Goal: Navigation & Orientation: Understand site structure

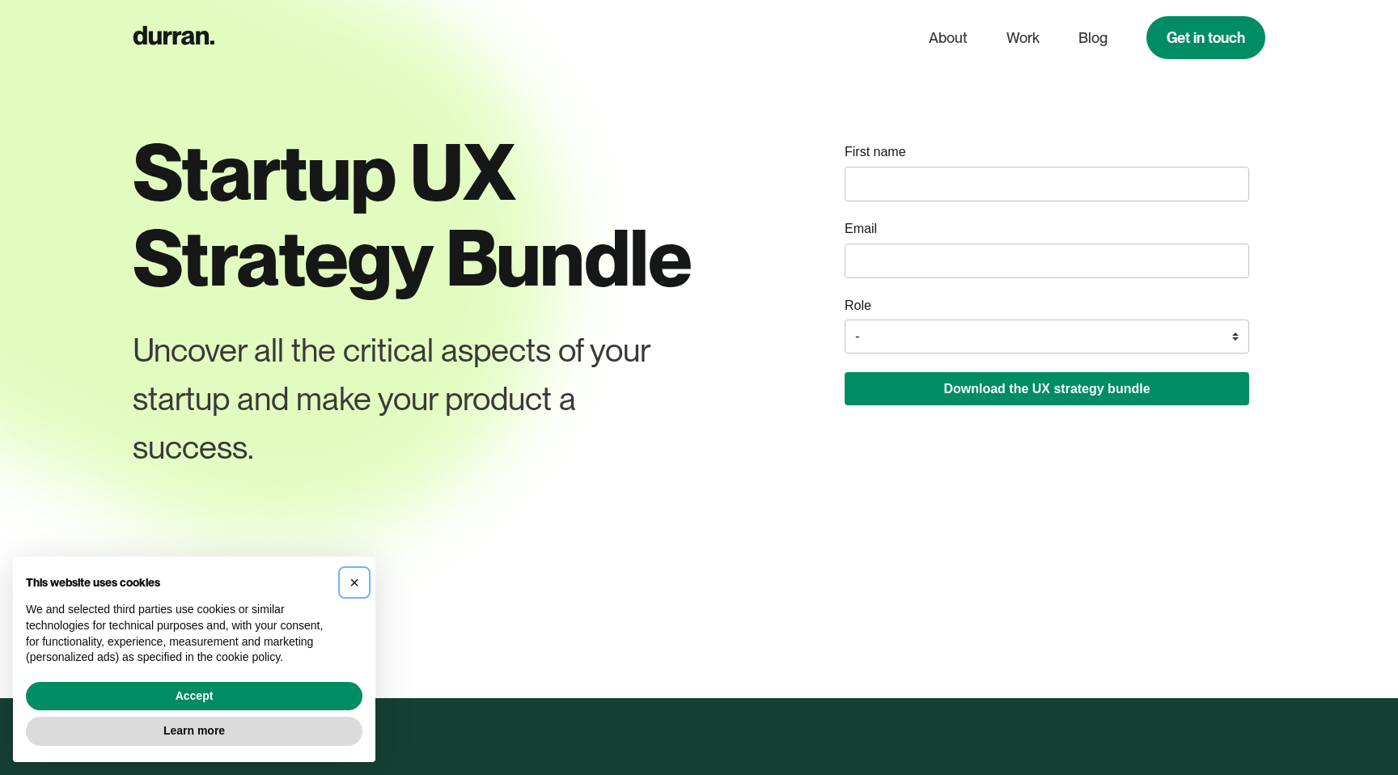
click at [354, 587] on span "×" at bounding box center [354, 582] width 10 height 18
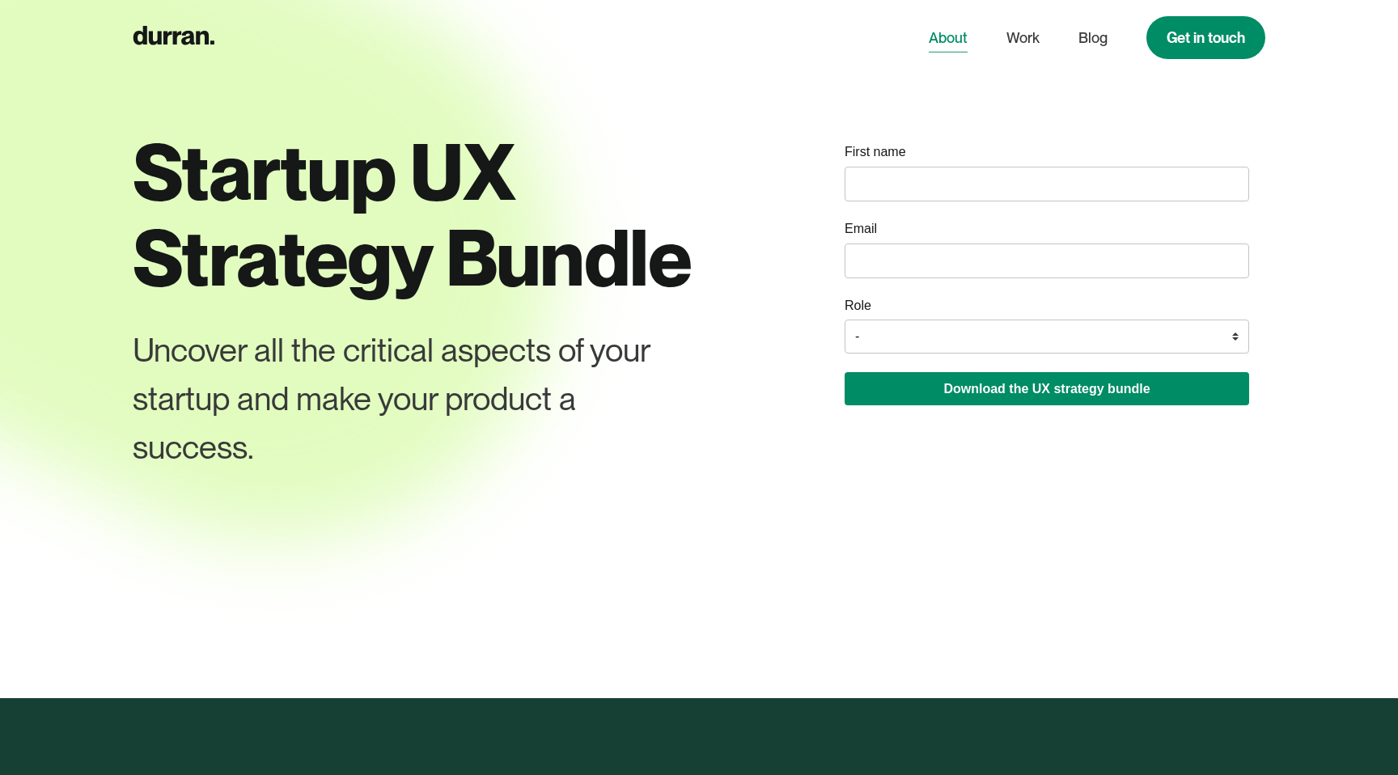
click at [958, 44] on link "About" at bounding box center [948, 38] width 39 height 31
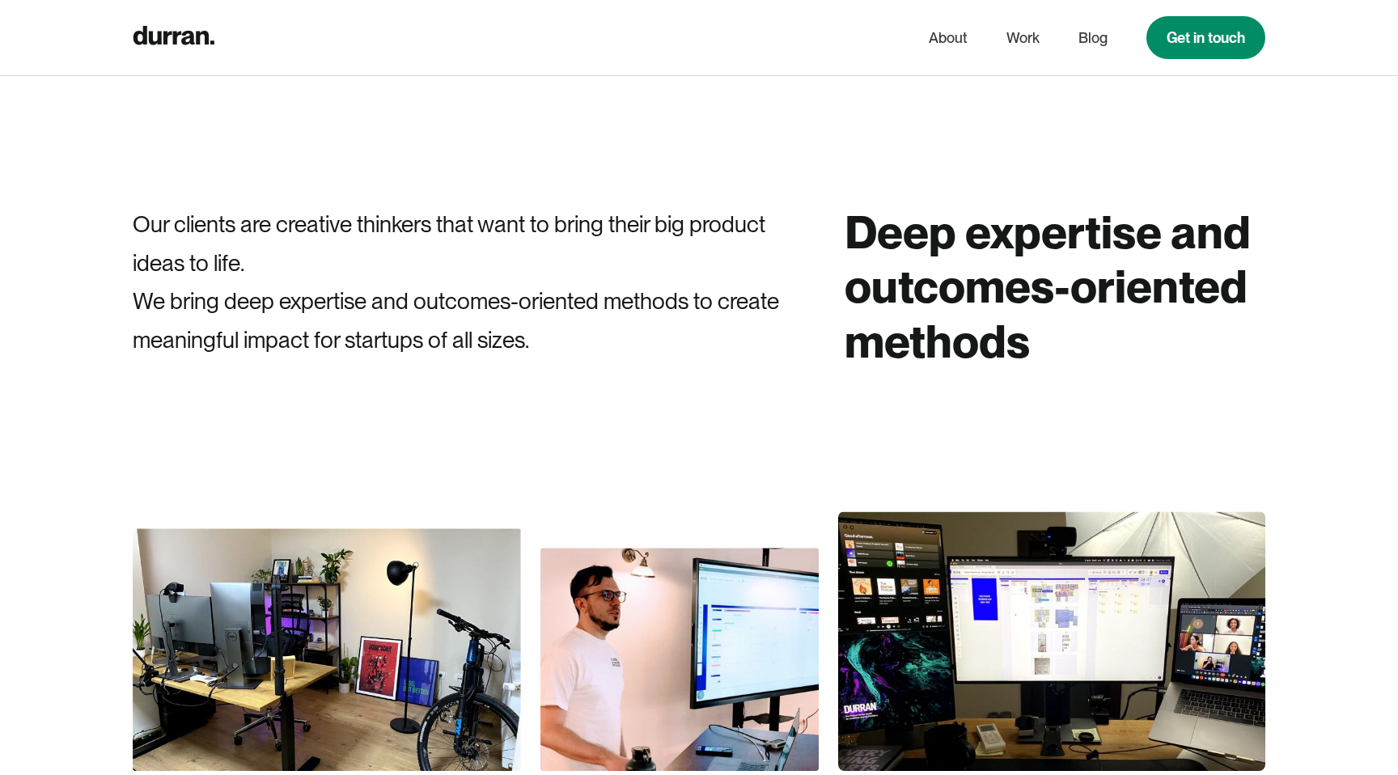
scroll to position [914, 0]
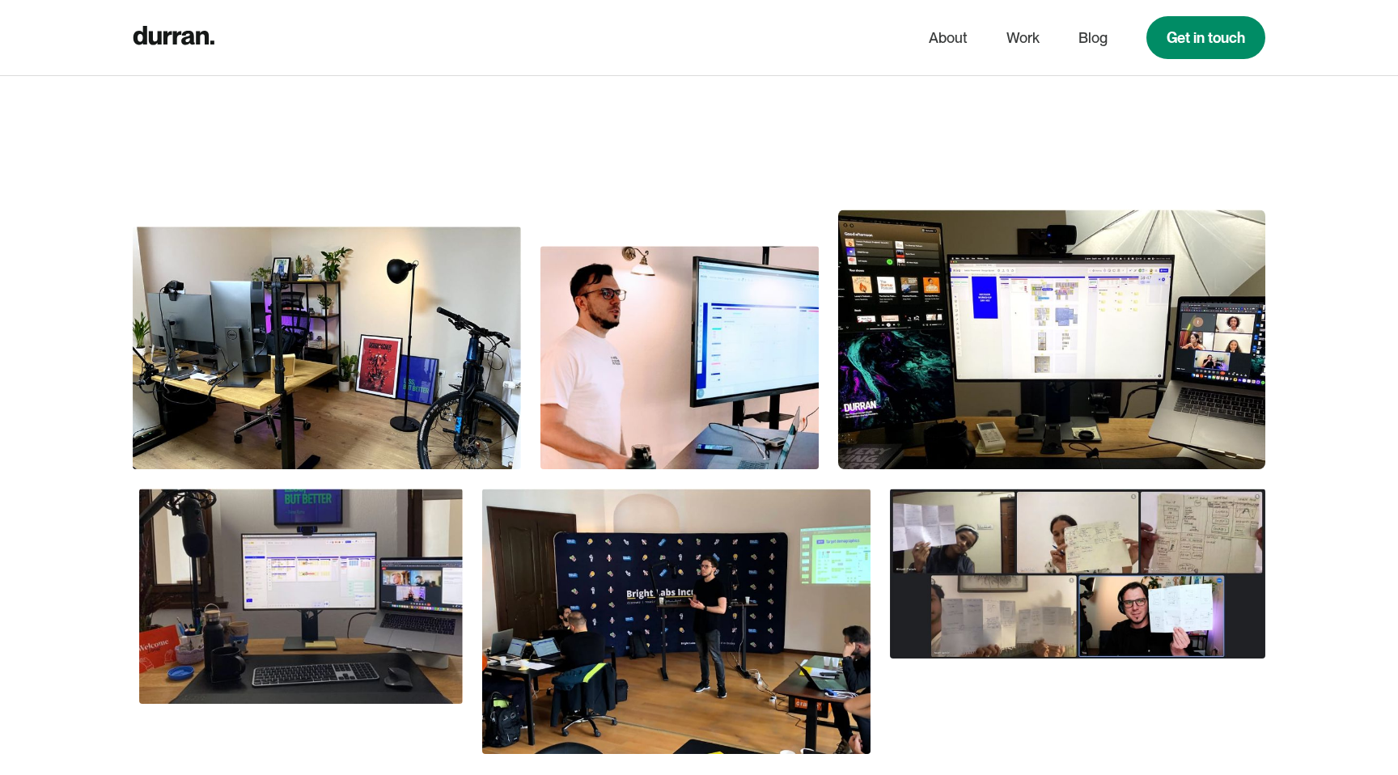
click at [743, 383] on img at bounding box center [679, 357] width 278 height 222
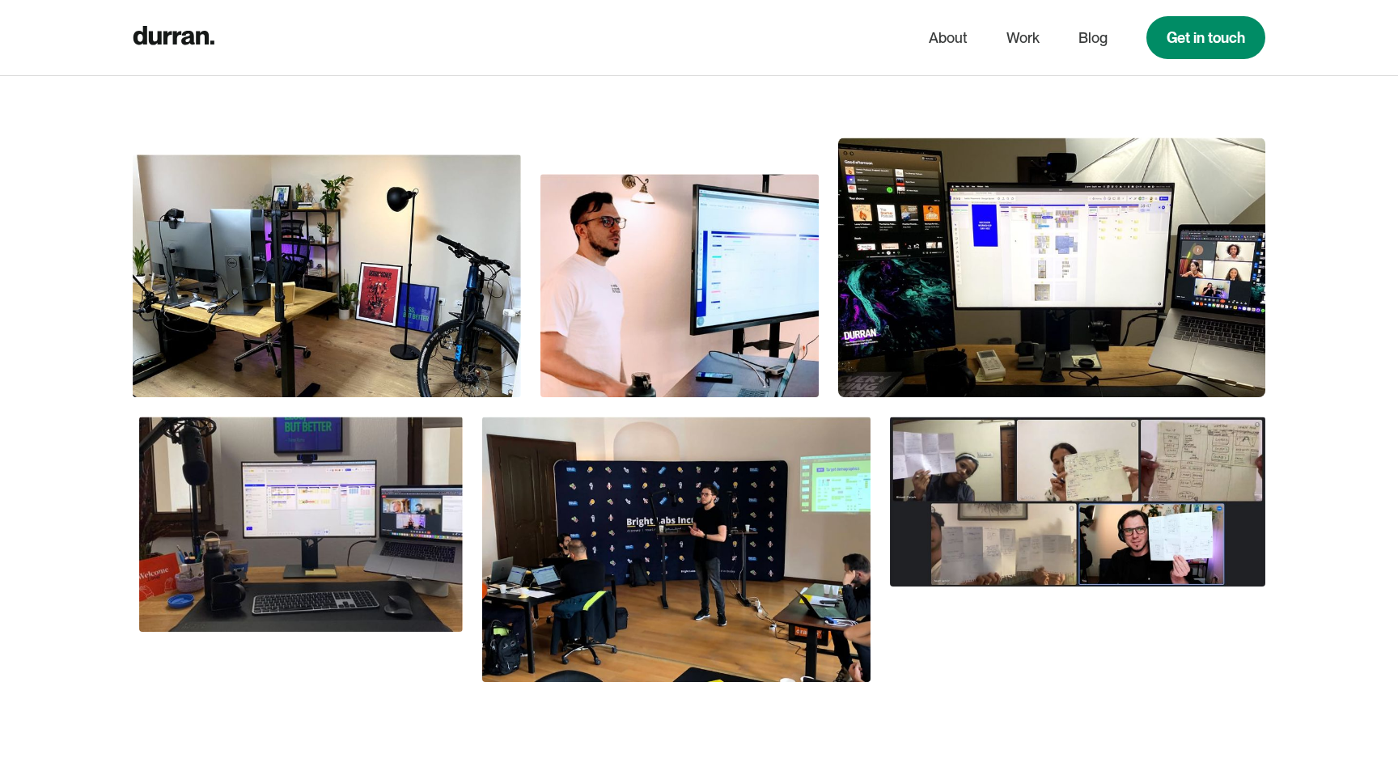
scroll to position [989, 0]
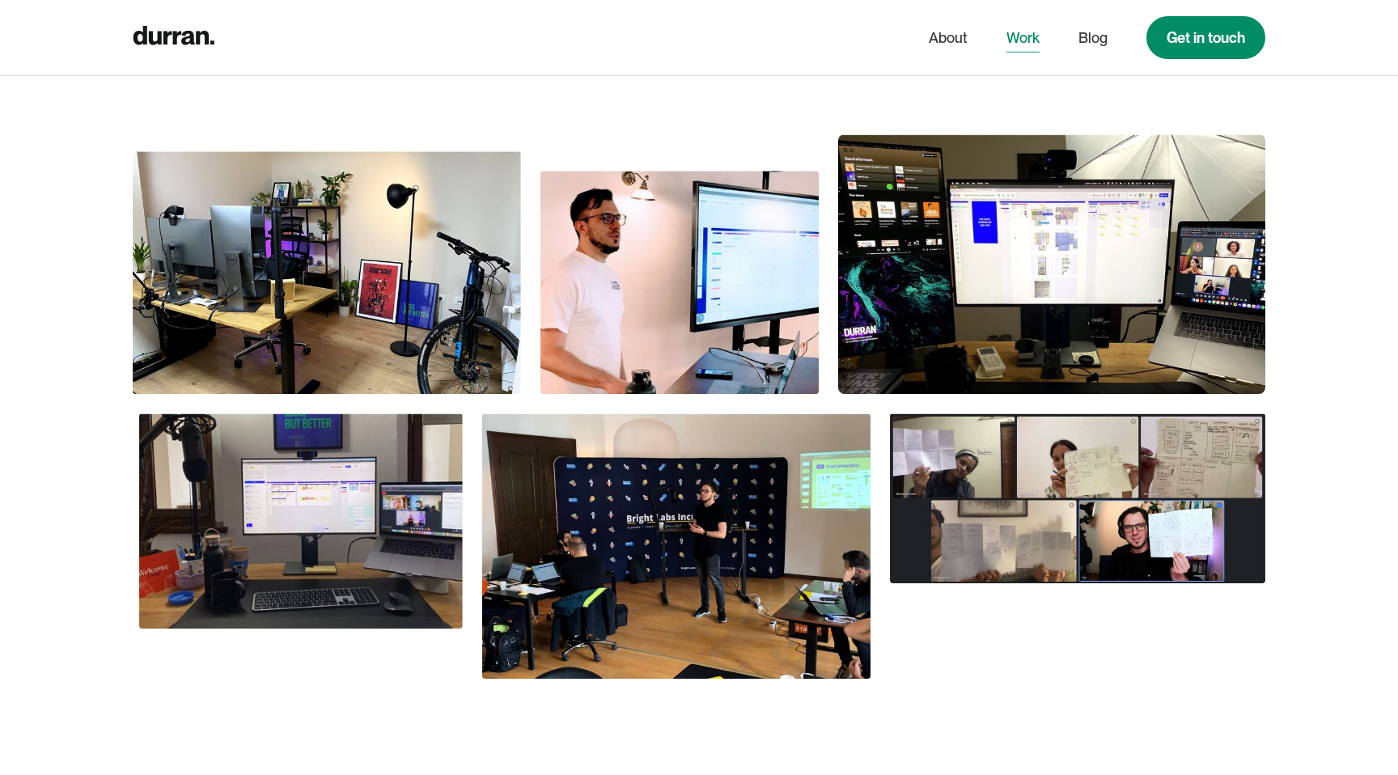
click at [1018, 43] on link "Work" at bounding box center [1022, 38] width 33 height 31
